Goal: Task Accomplishment & Management: Manage account settings

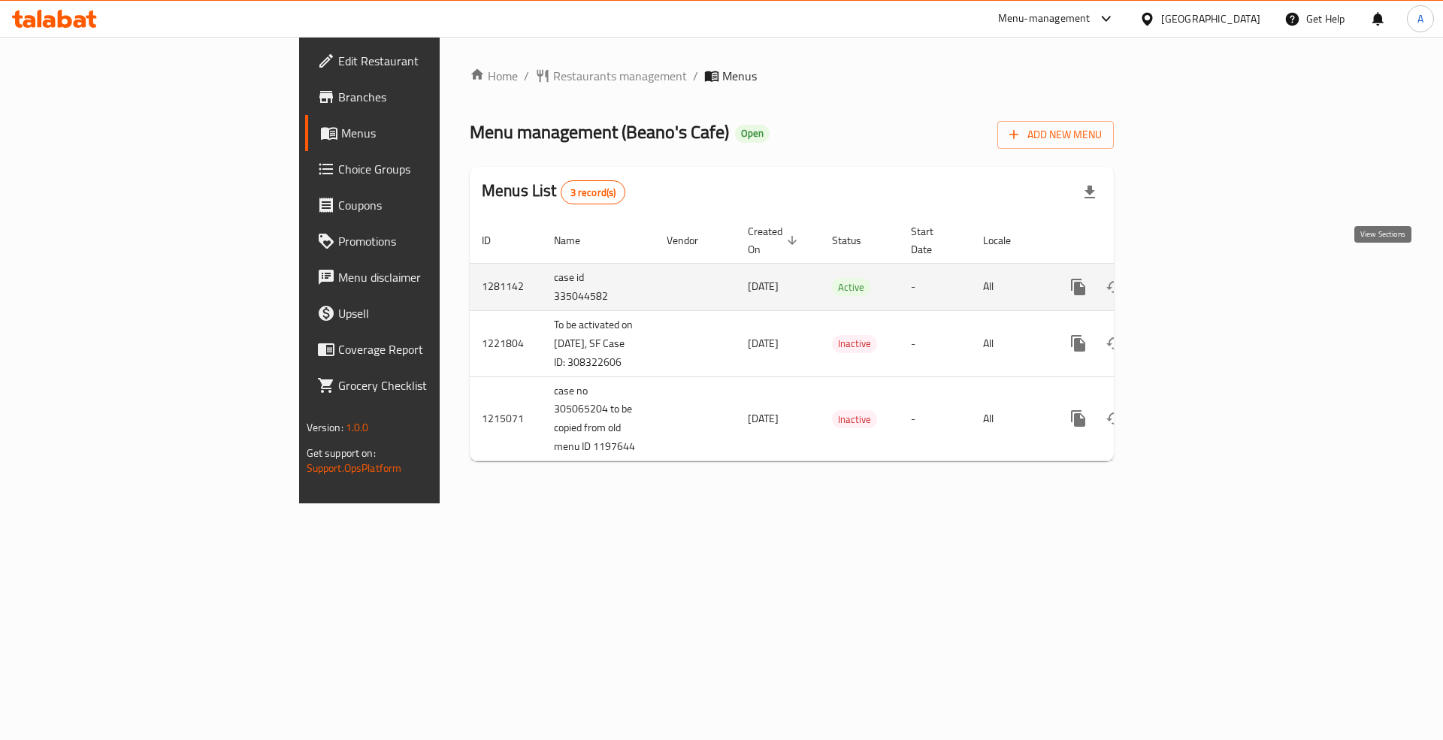
click at [1205, 274] on link "enhanced table" at bounding box center [1186, 287] width 36 height 36
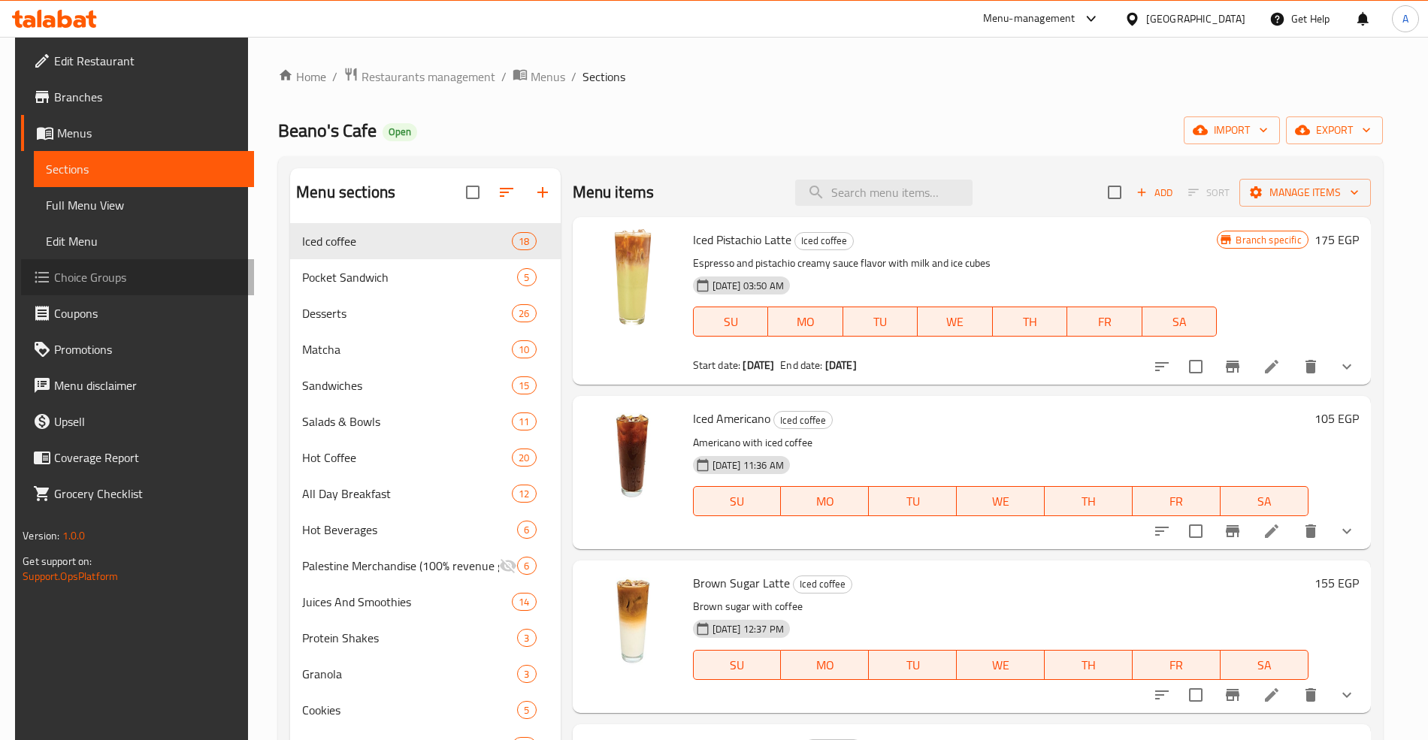
click at [104, 259] on link "Choice Groups" at bounding box center [137, 277] width 232 height 36
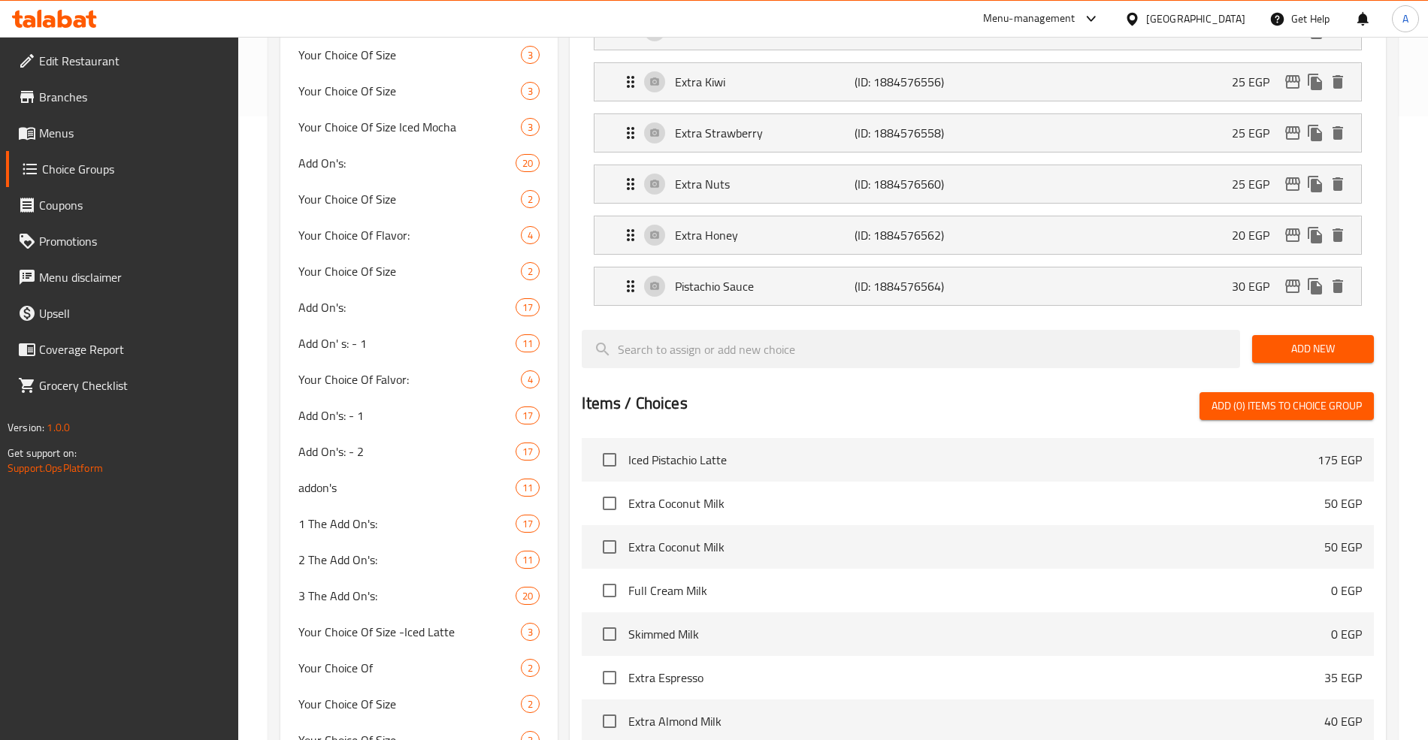
scroll to position [601, 0]
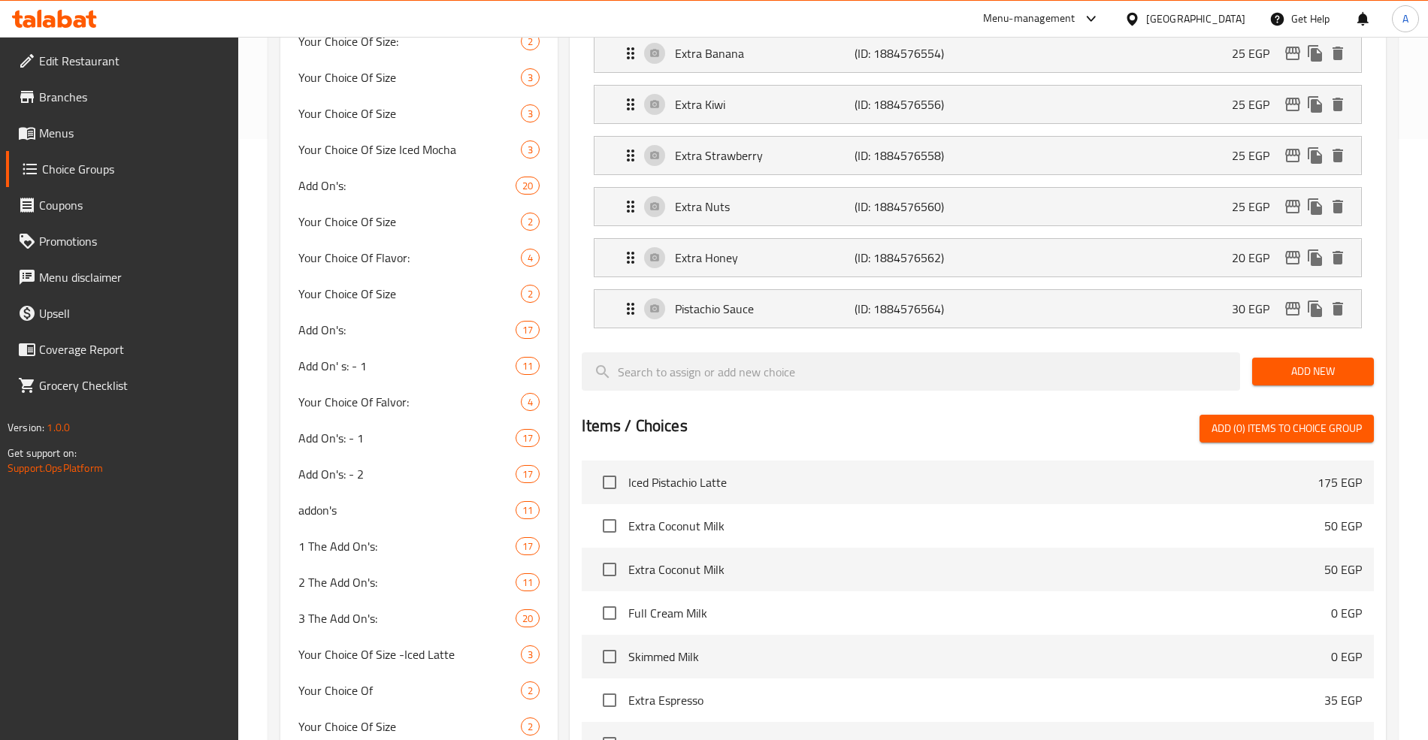
click at [92, 139] on span "Menus" at bounding box center [132, 133] width 187 height 18
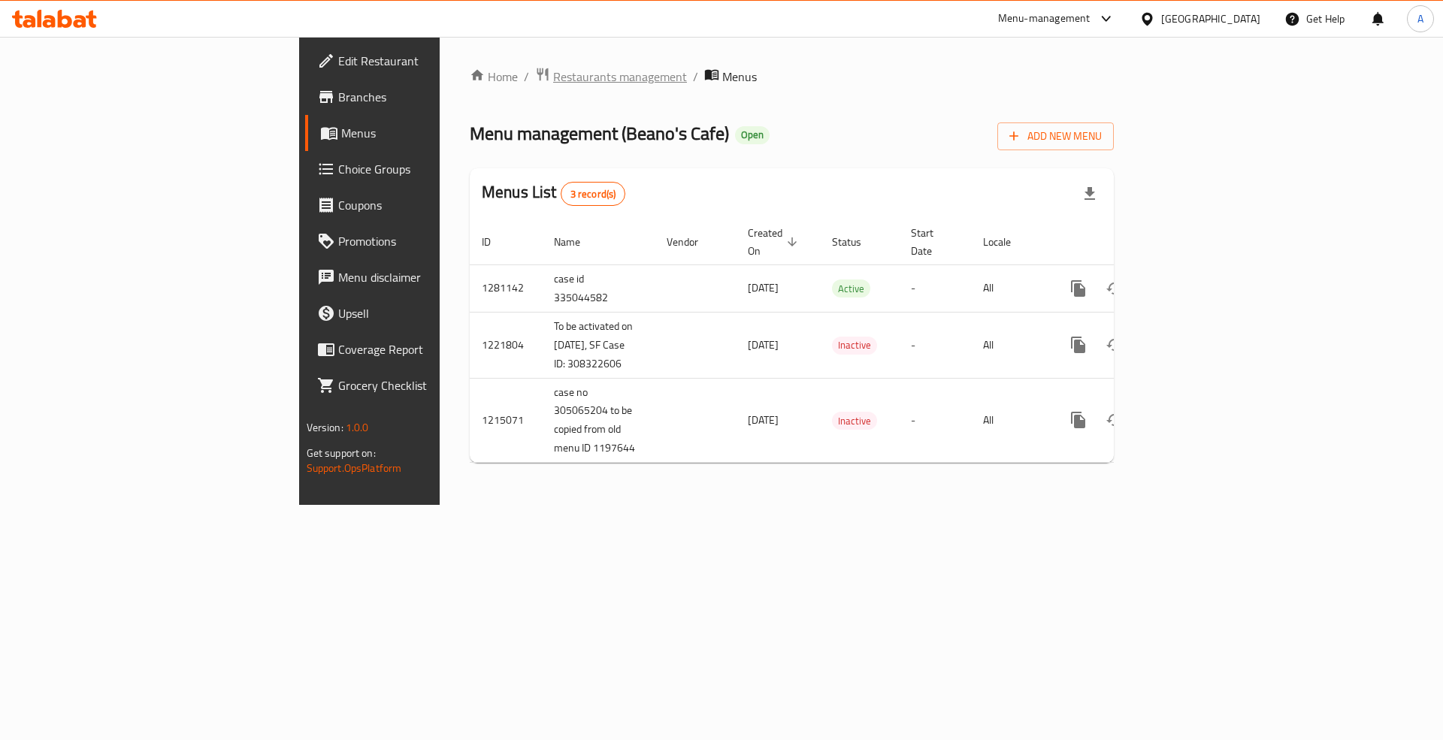
click at [553, 82] on span "Restaurants management" at bounding box center [620, 77] width 134 height 18
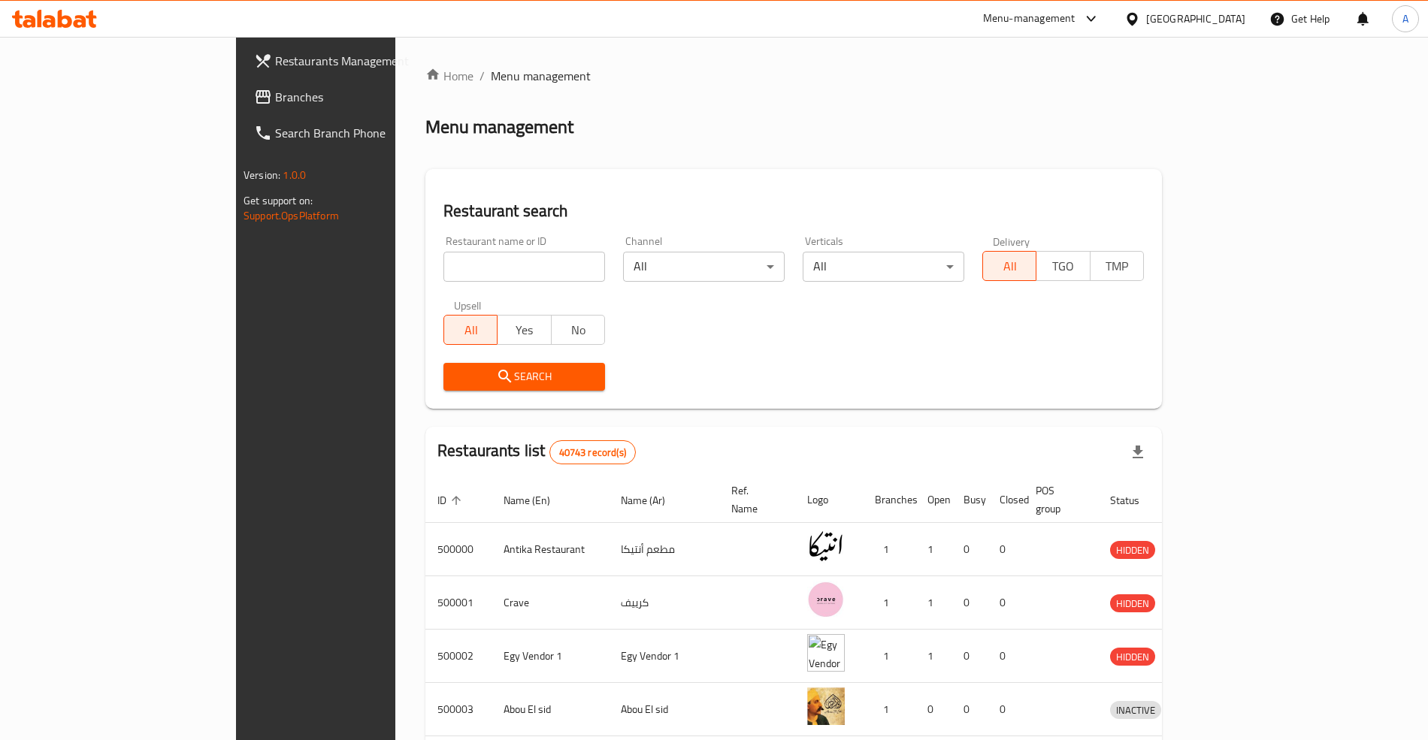
click at [425, 268] on div "Home / Menu management Menu management Restaurant search Restaurant name or ID …" at bounding box center [793, 587] width 736 height 1041
drag, startPoint x: 358, startPoint y: 268, endPoint x: 445, endPoint y: 240, distance: 91.3
click at [443, 268] on input "search" at bounding box center [524, 267] width 162 height 30
paste input "509622"
type input "509622"
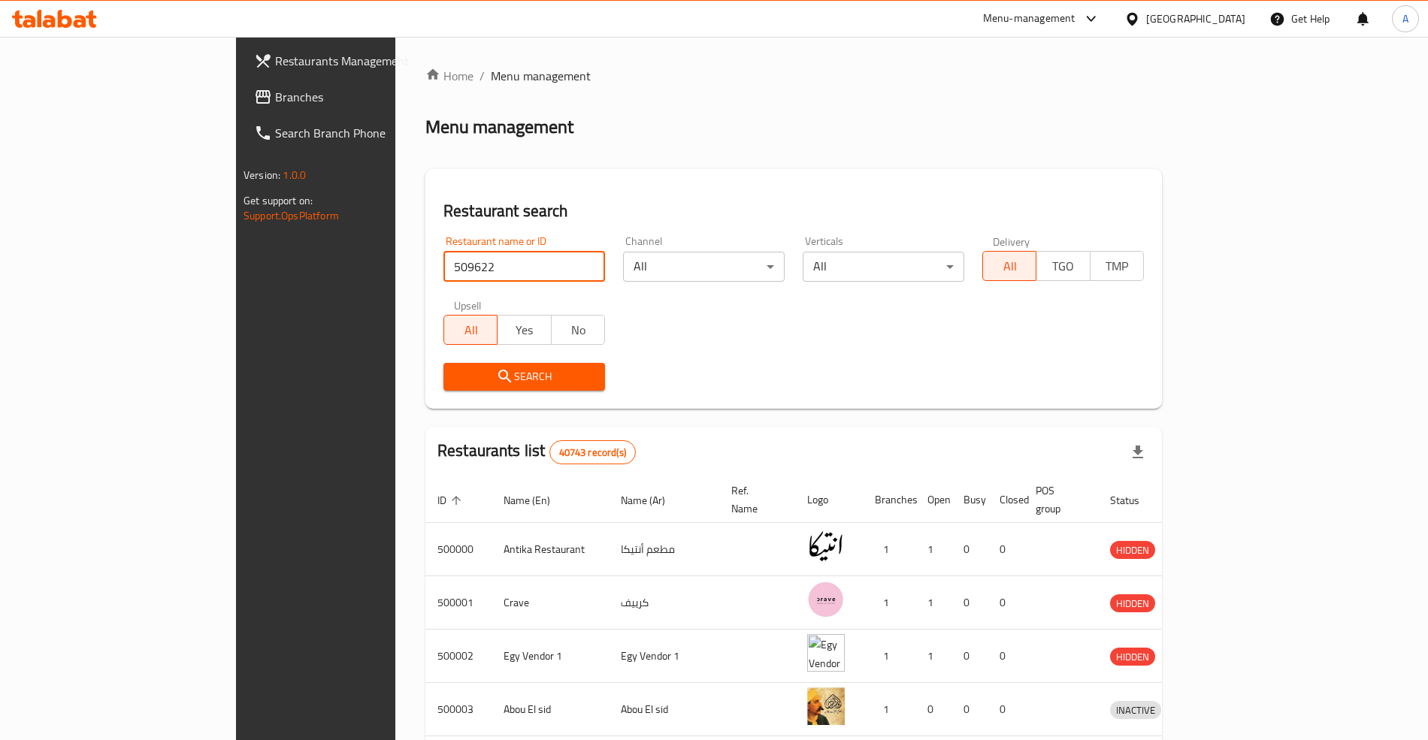
click at [599, 172] on div "Restaurant search Restaurant name or ID 509622 Restaurant name or ID Channel Al…" at bounding box center [793, 289] width 736 height 240
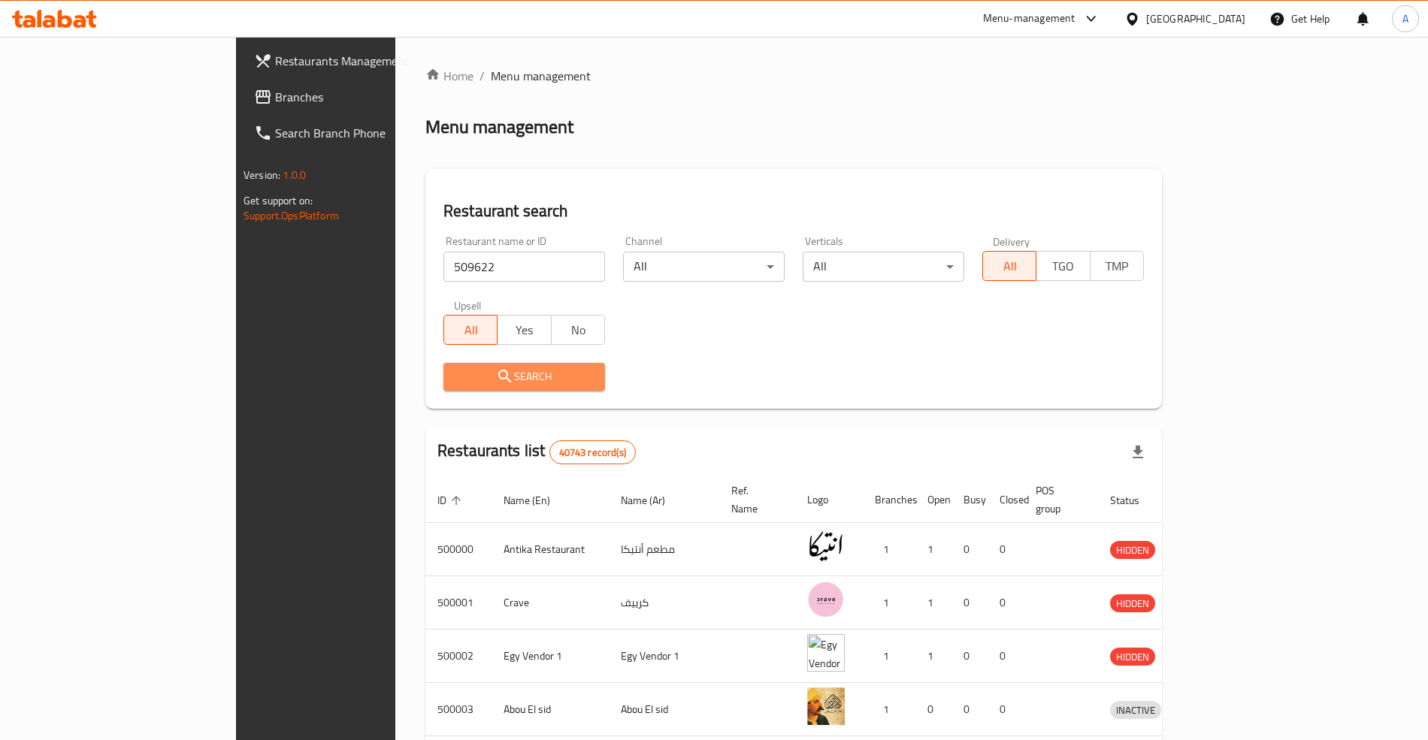
click at [523, 379] on span "Search" at bounding box center [524, 376] width 138 height 19
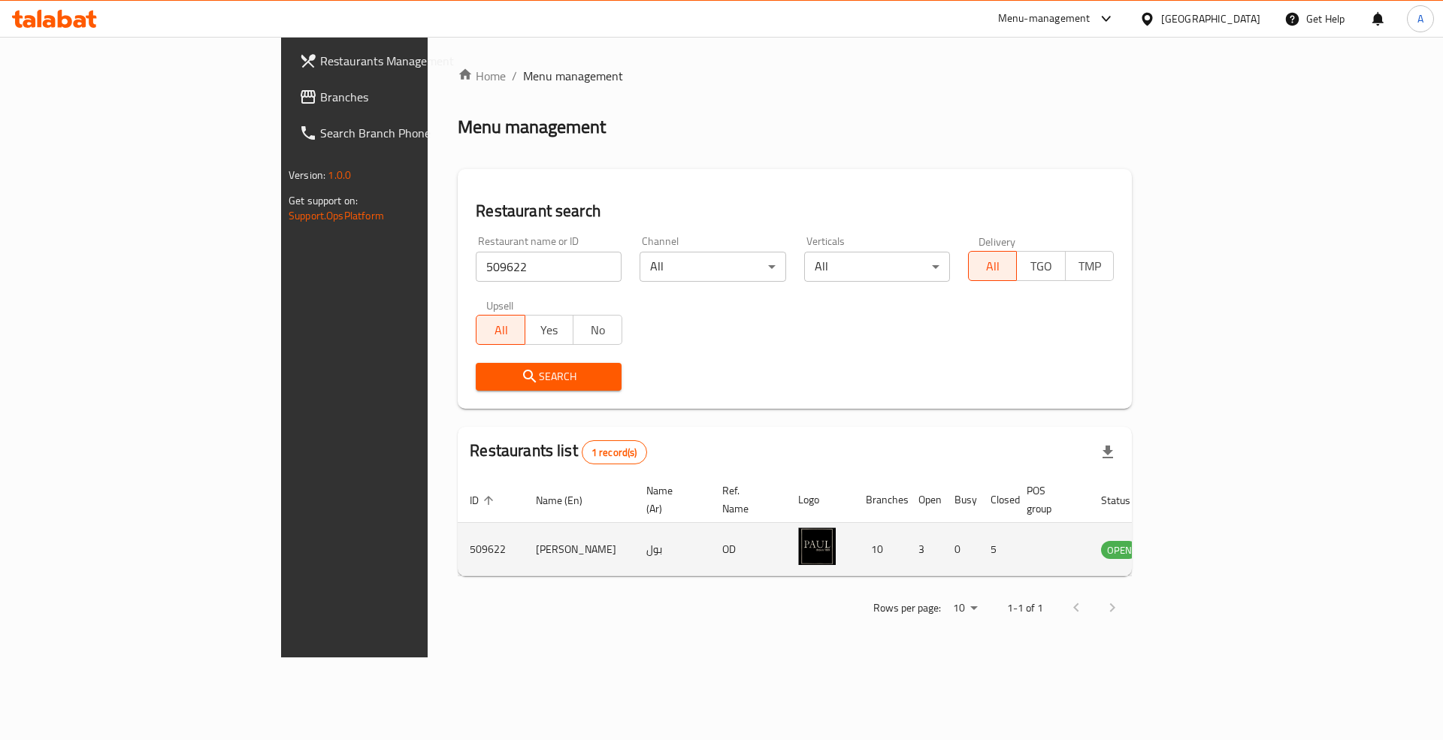
click at [1220, 543] on td "enhanced table" at bounding box center [1194, 549] width 52 height 53
click at [1198, 540] on icon "enhanced table" at bounding box center [1189, 549] width 18 height 18
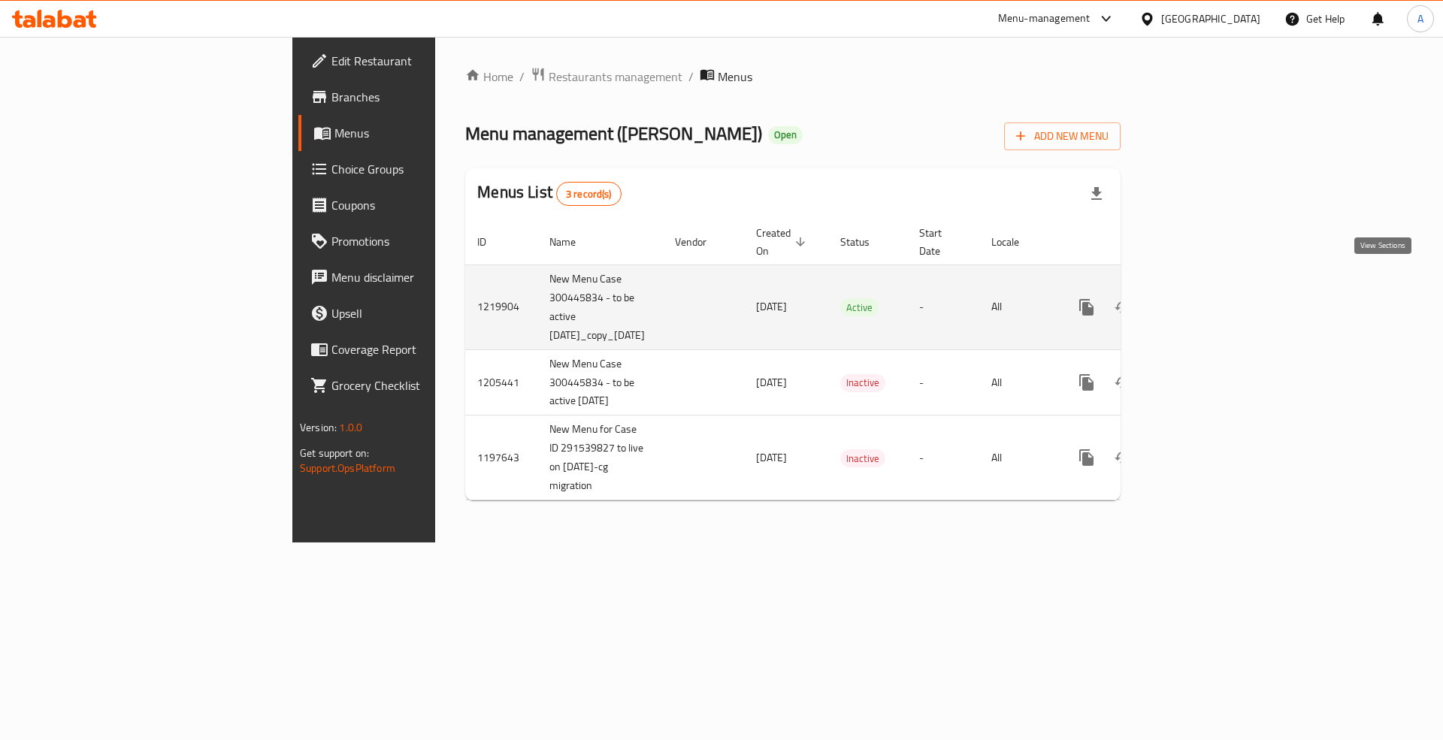
click at [1204, 298] on icon "enhanced table" at bounding box center [1195, 307] width 18 height 18
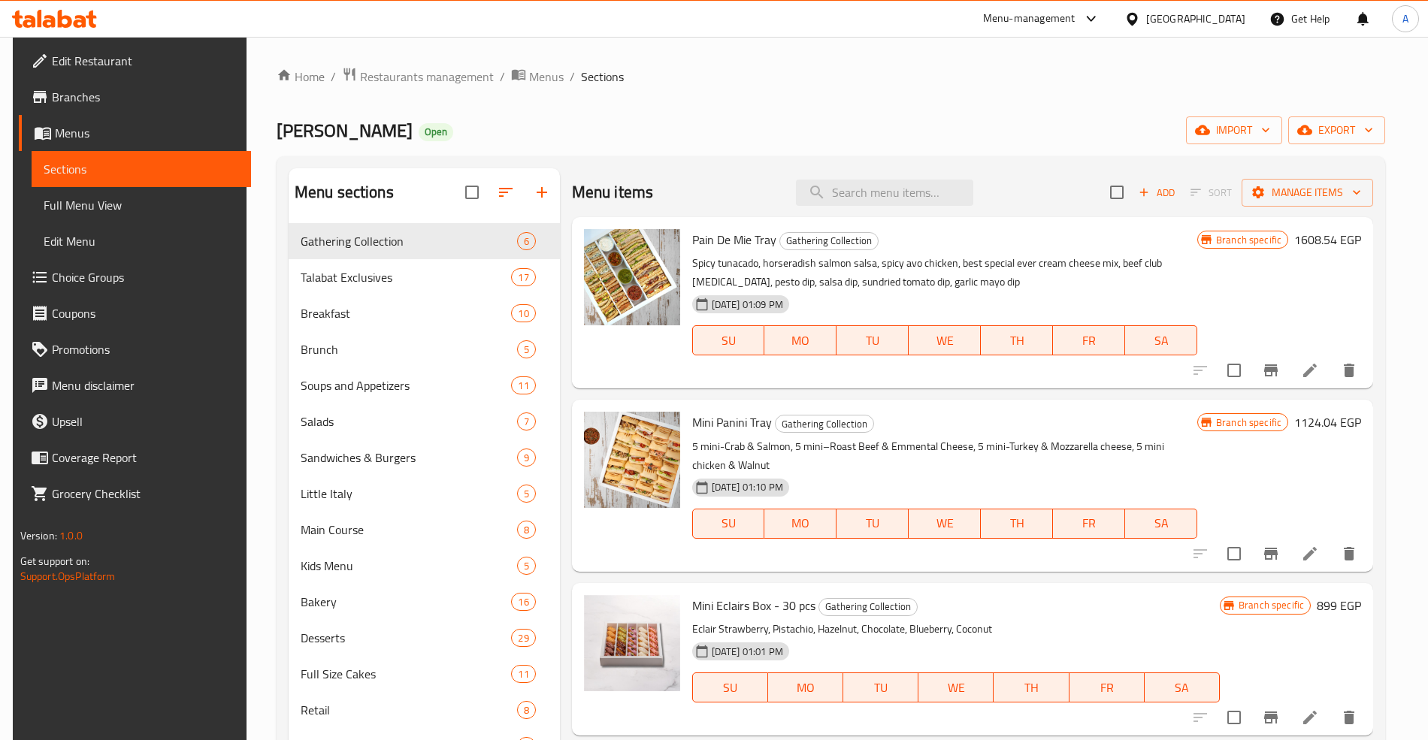
click at [86, 280] on span "Choice Groups" at bounding box center [145, 277] width 187 height 18
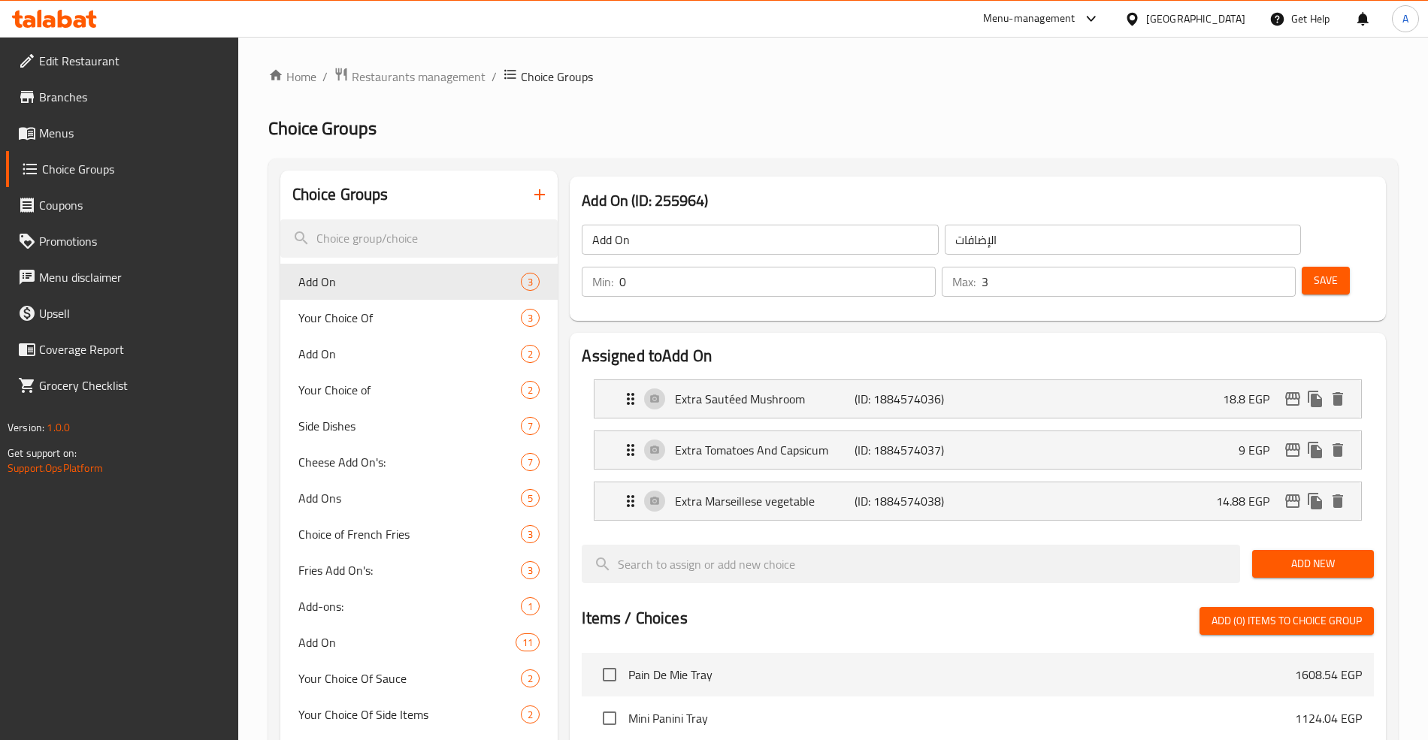
click at [90, 129] on span "Menus" at bounding box center [132, 133] width 187 height 18
